Goal: Unclear

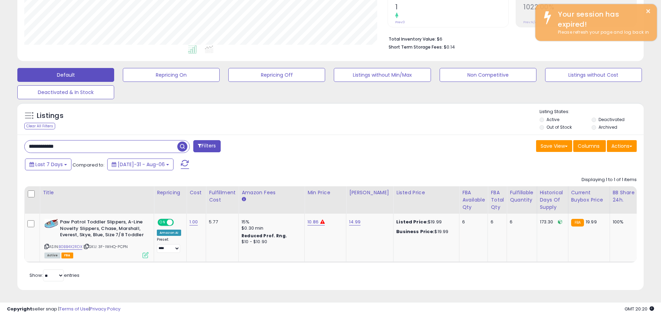
scroll to position [142, 363]
